Goal: Task Accomplishment & Management: Manage account settings

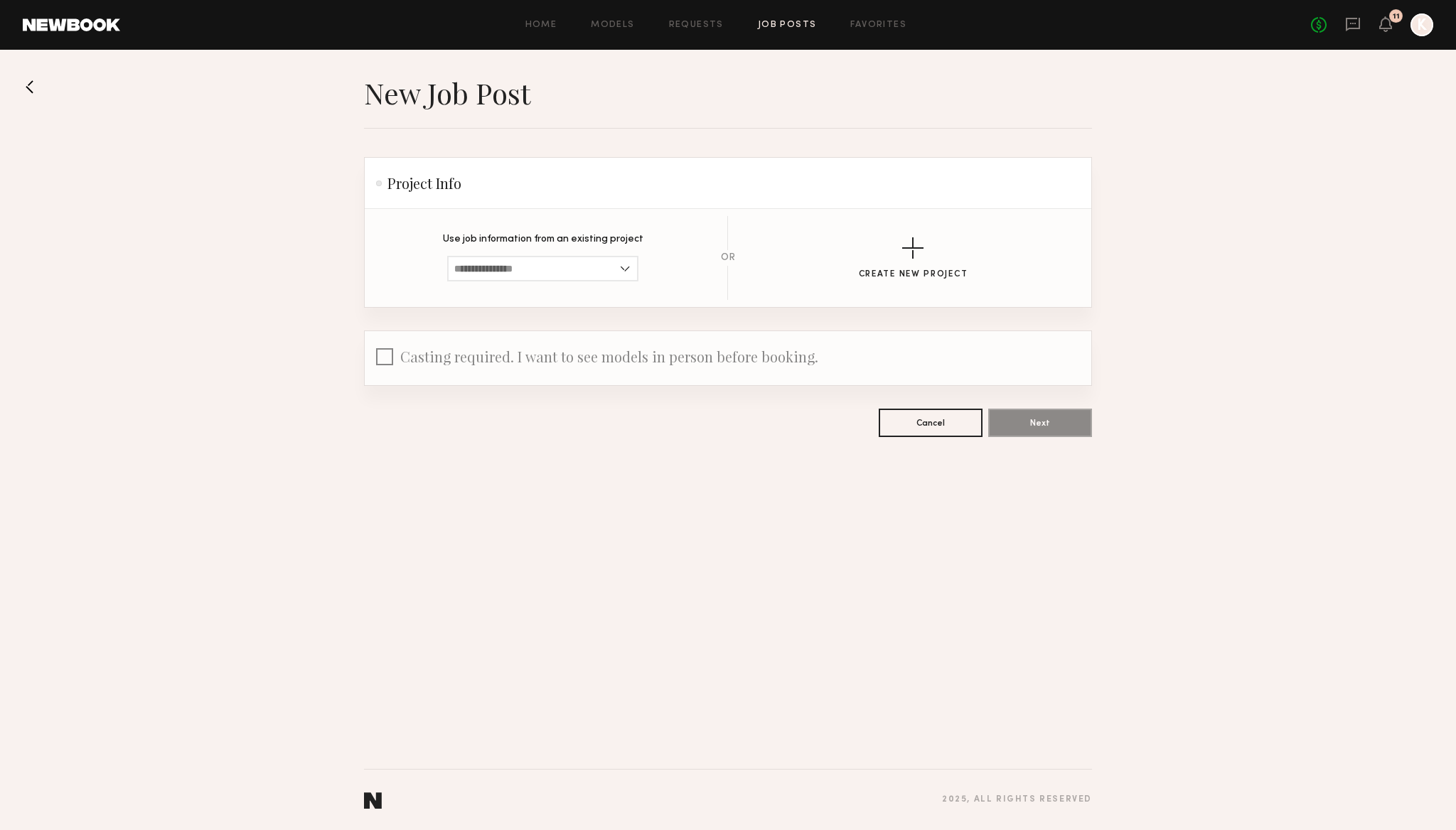
click at [1423, 22] on div at bounding box center [1421, 24] width 22 height 22
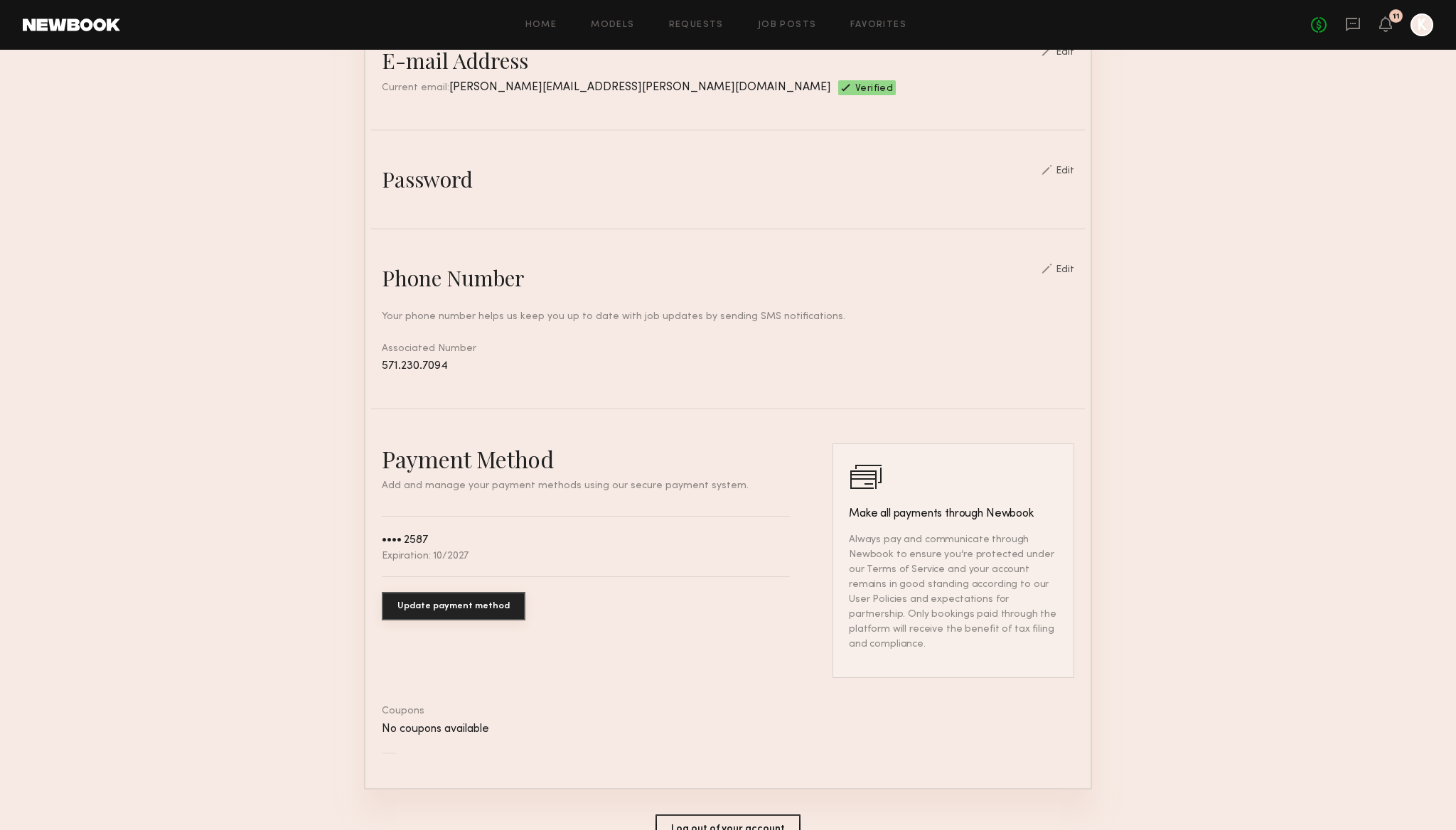
scroll to position [483, 0]
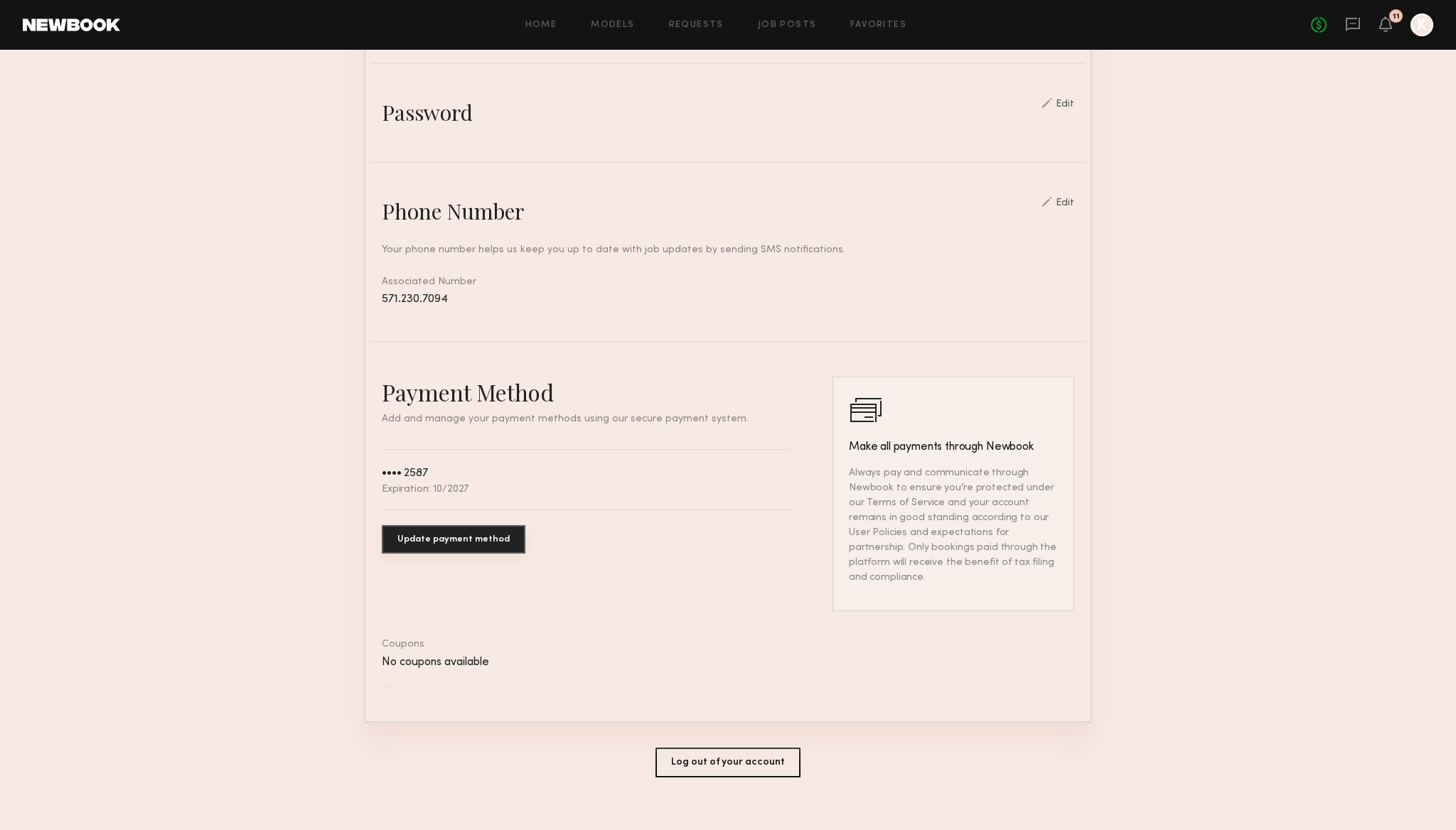
click at [434, 537] on button "Update payment method" at bounding box center [453, 538] width 143 height 28
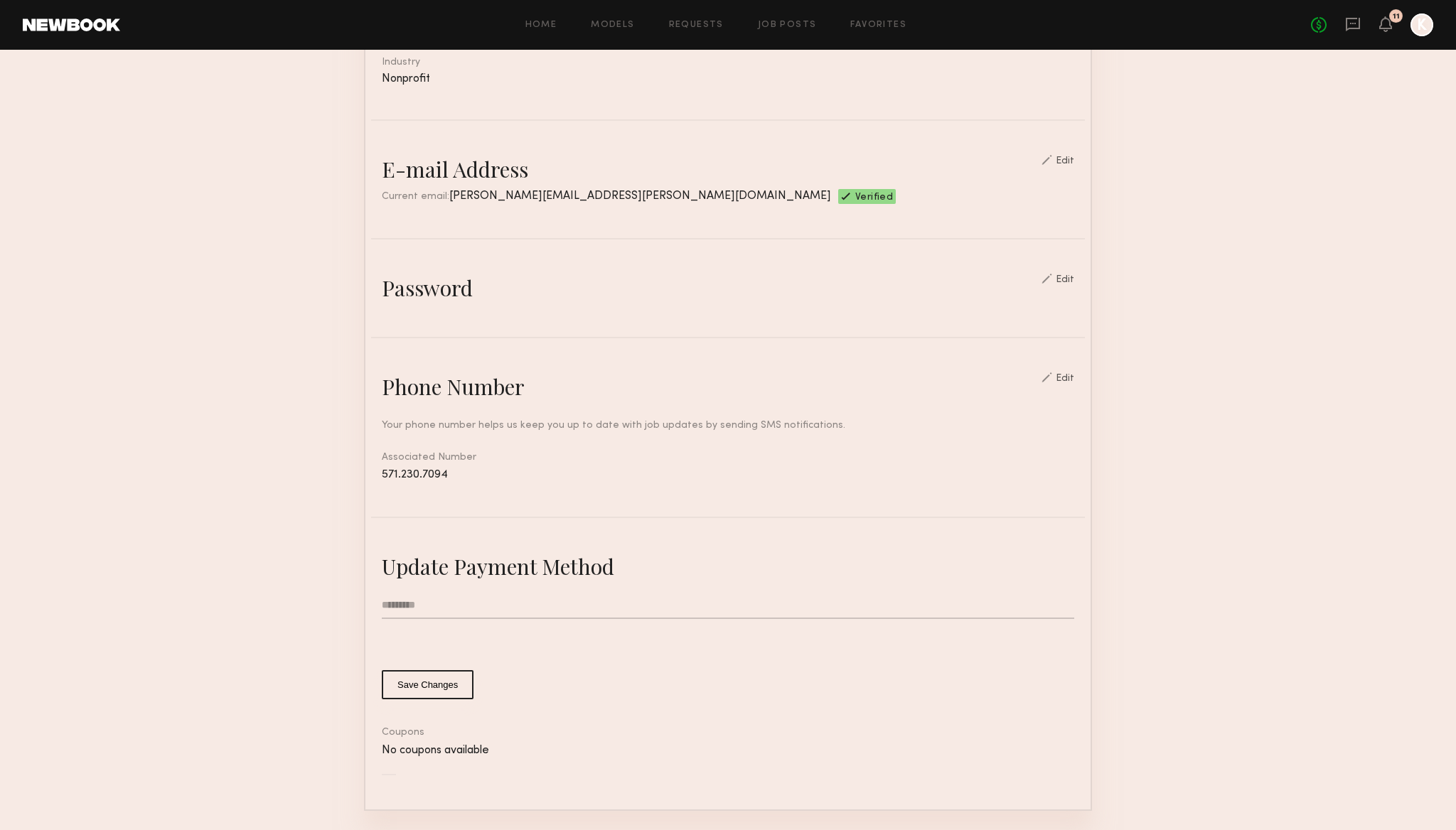
scroll to position [294, 0]
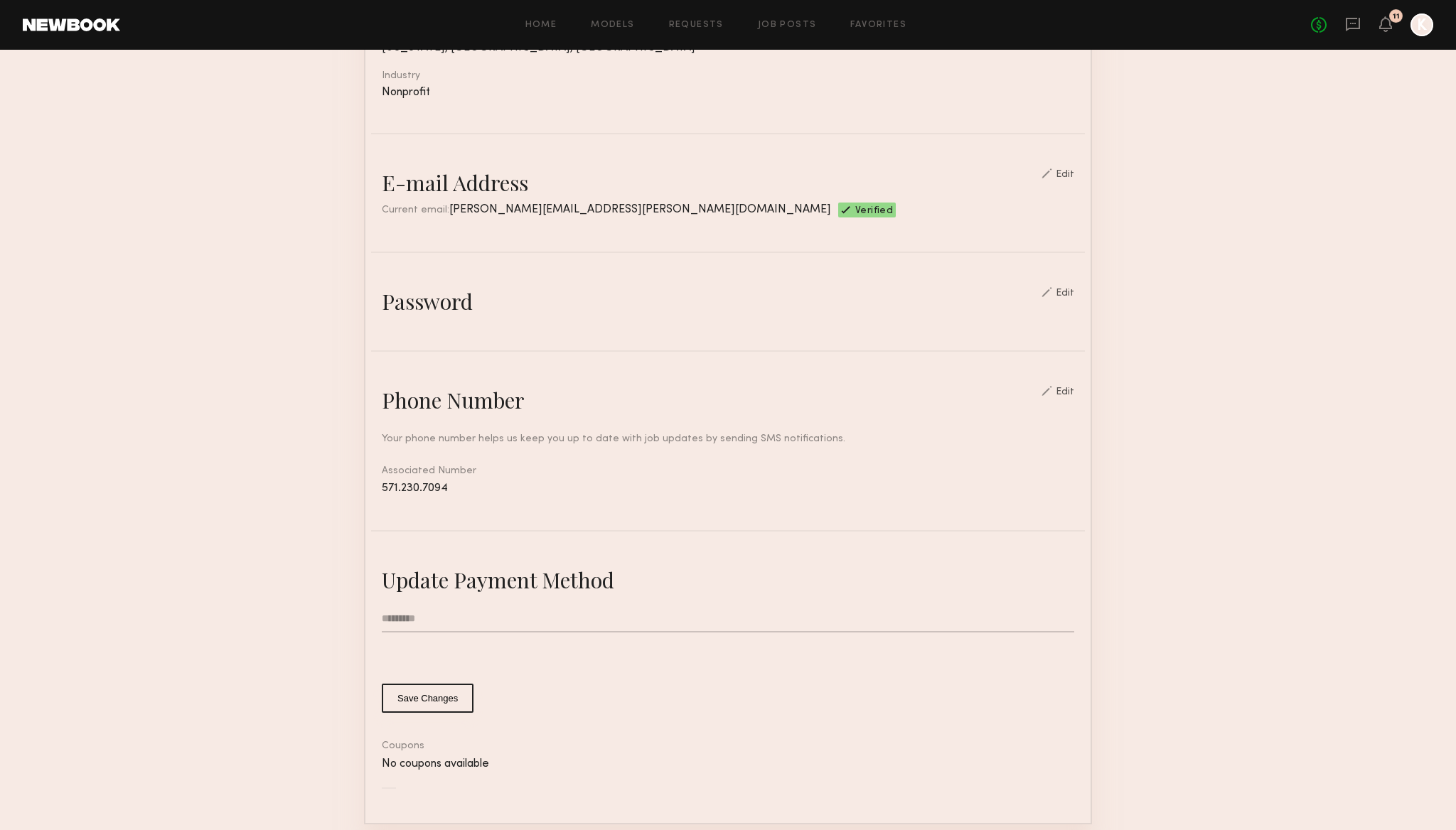
click at [444, 617] on input "text" at bounding box center [728, 619] width 693 height 27
click at [748, 690] on common-button-deprecated "Save Changes" at bounding box center [728, 698] width 693 height 29
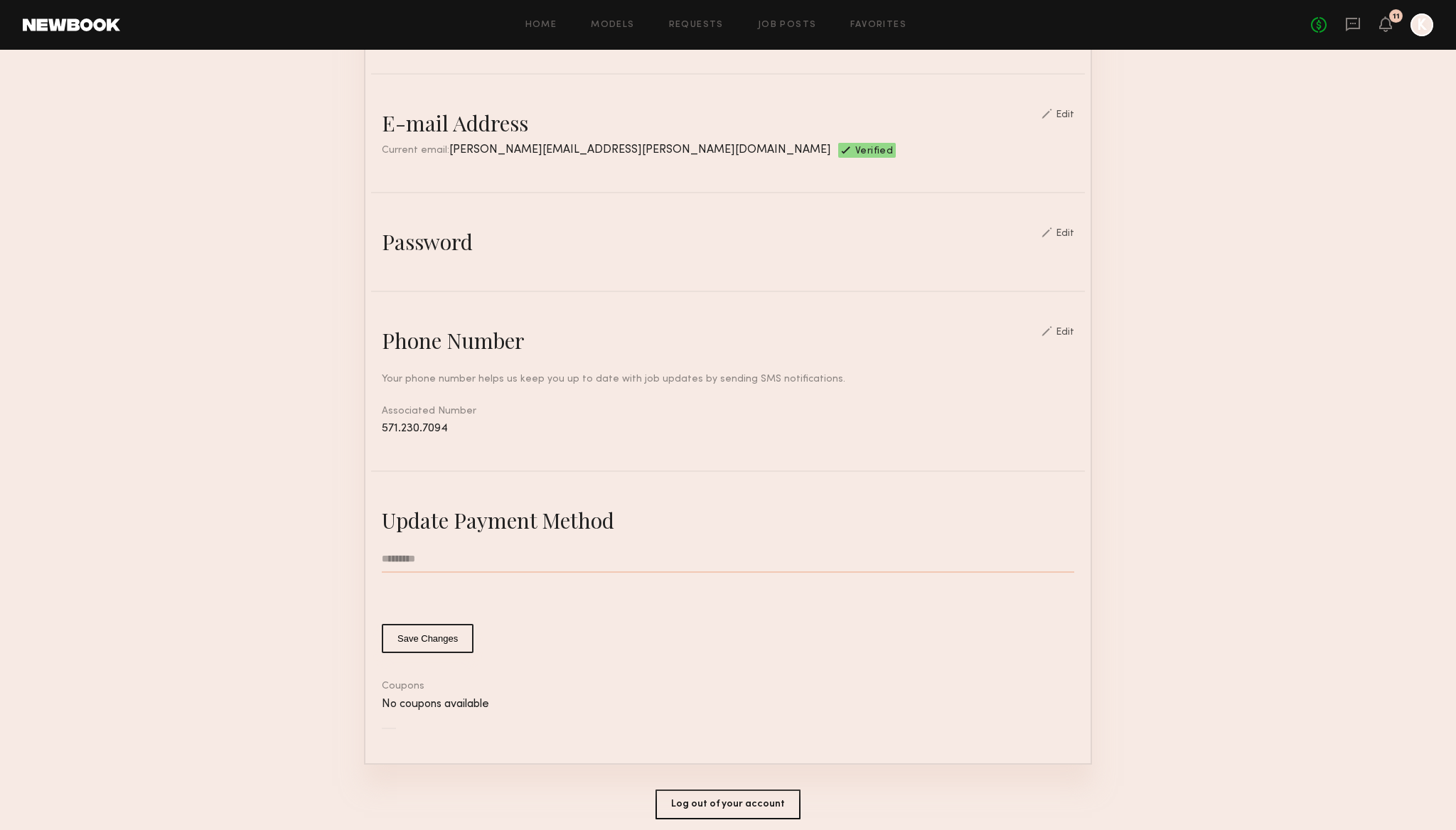
scroll to position [365, 0]
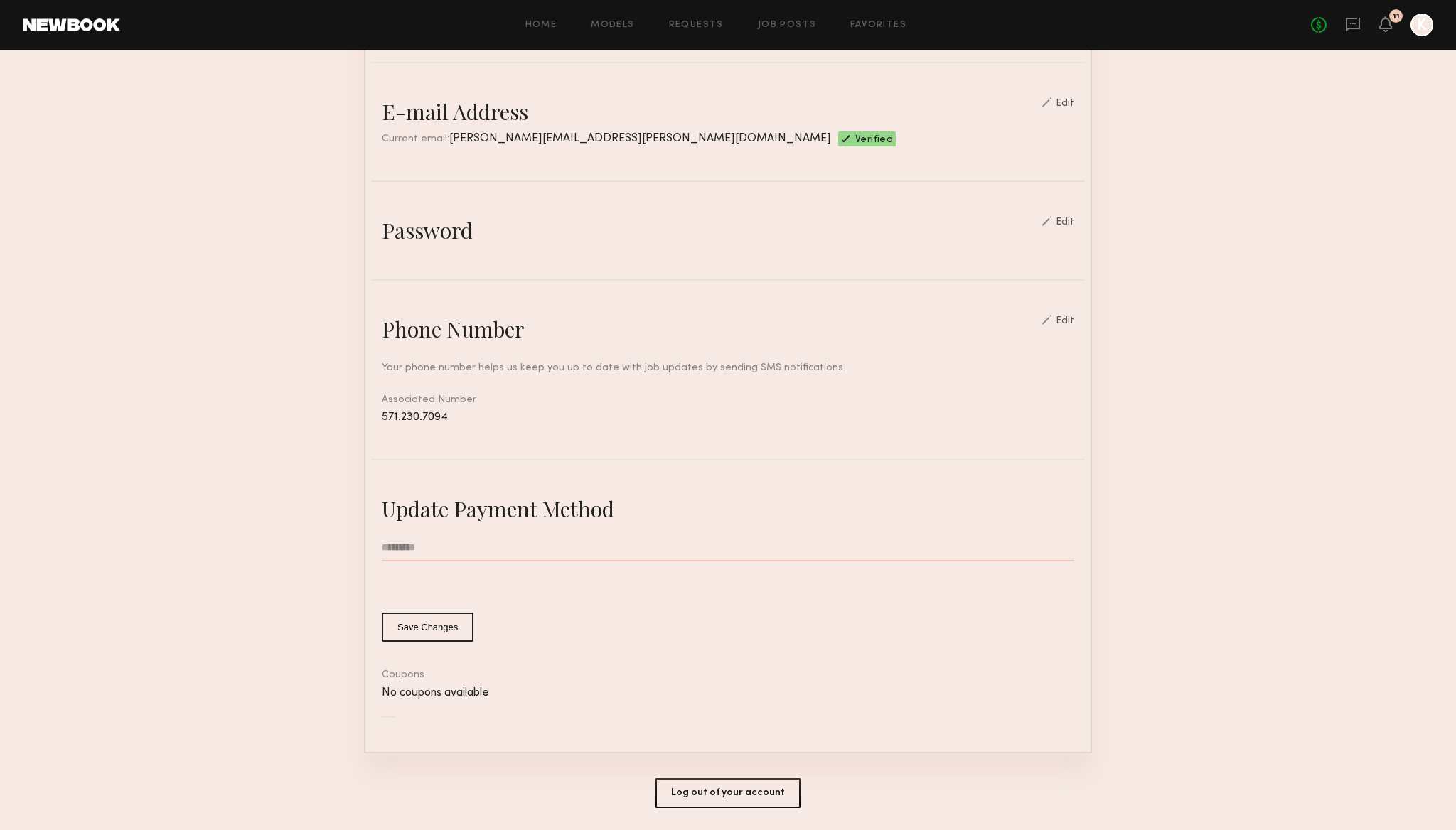
click at [471, 546] on input "text" at bounding box center [728, 548] width 693 height 27
type input "*"
type input "**********"
click at [449, 627] on button "Save Changes" at bounding box center [427, 627] width 92 height 29
